Goal: Task Accomplishment & Management: Use online tool/utility

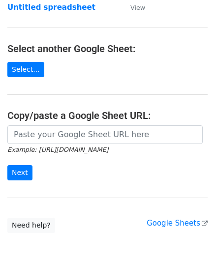
scroll to position [98, 0]
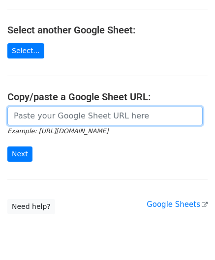
click at [56, 113] on input "url" at bounding box center [104, 116] width 195 height 19
paste input "[URL][DOMAIN_NAME]"
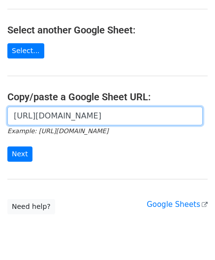
scroll to position [0, 224]
type input "[URL][DOMAIN_NAME]"
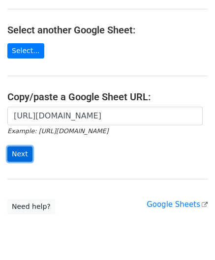
click at [12, 153] on input "Next" at bounding box center [19, 154] width 25 height 15
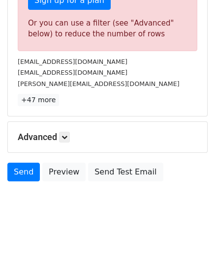
scroll to position [332, 0]
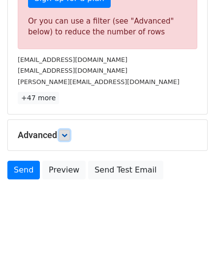
click at [63, 130] on link at bounding box center [64, 135] width 11 height 11
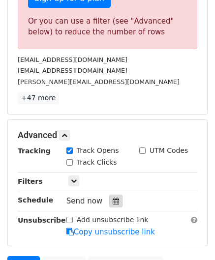
click at [109, 195] on div at bounding box center [115, 201] width 13 height 13
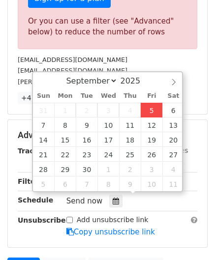
type input "[DATE] 12:00"
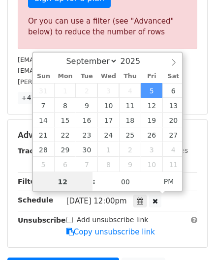
paste input "0"
type input "10"
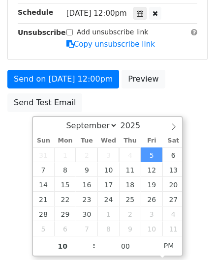
type input "[DATE] 22:00"
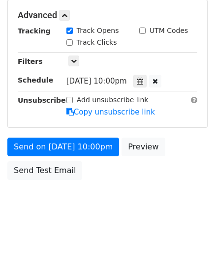
scroll to position [451, 0]
